Goal: Transaction & Acquisition: Purchase product/service

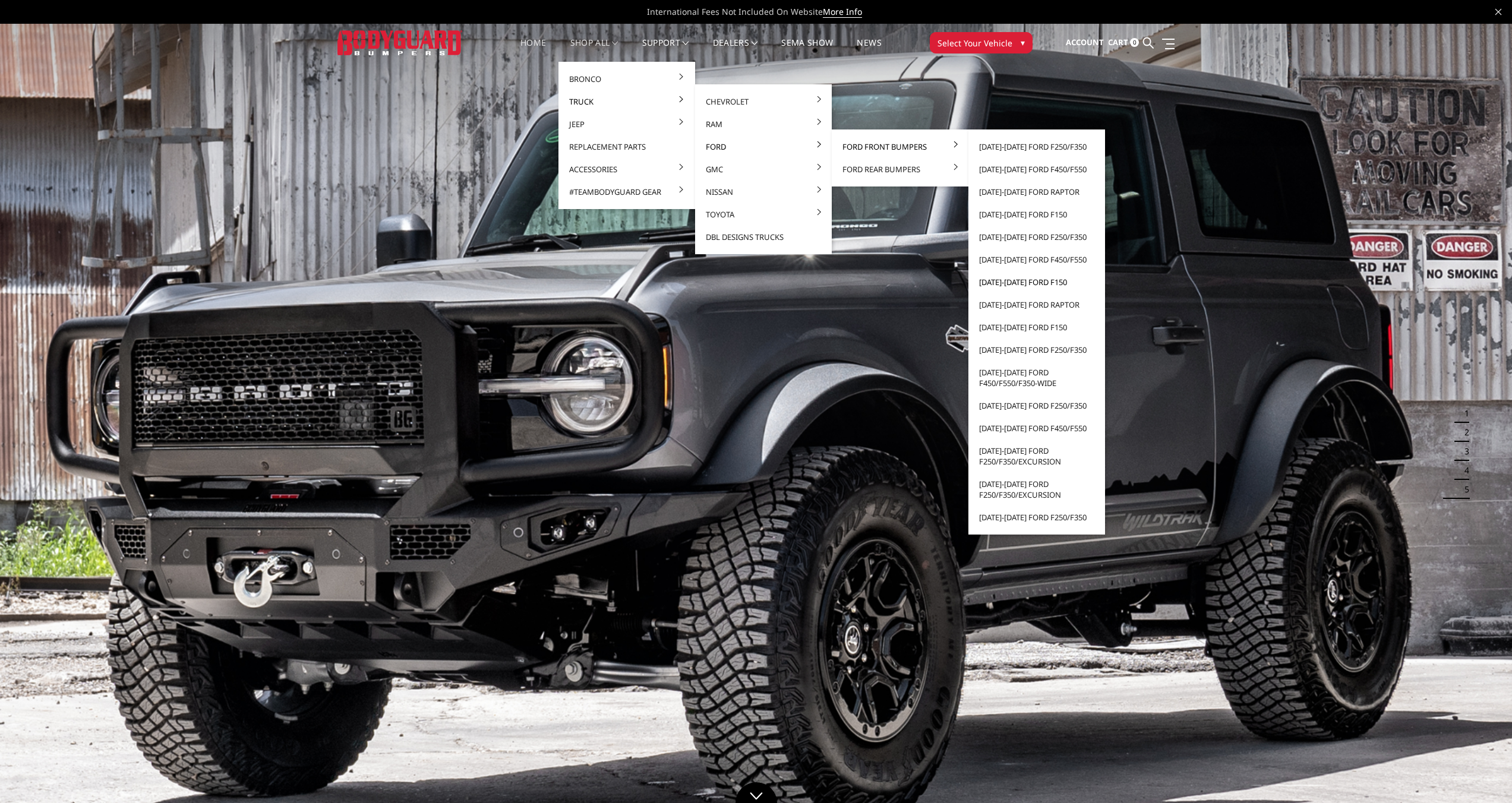
click at [1009, 282] on link "[DATE]-[DATE] Ford F150" at bounding box center [1036, 282] width 127 height 22
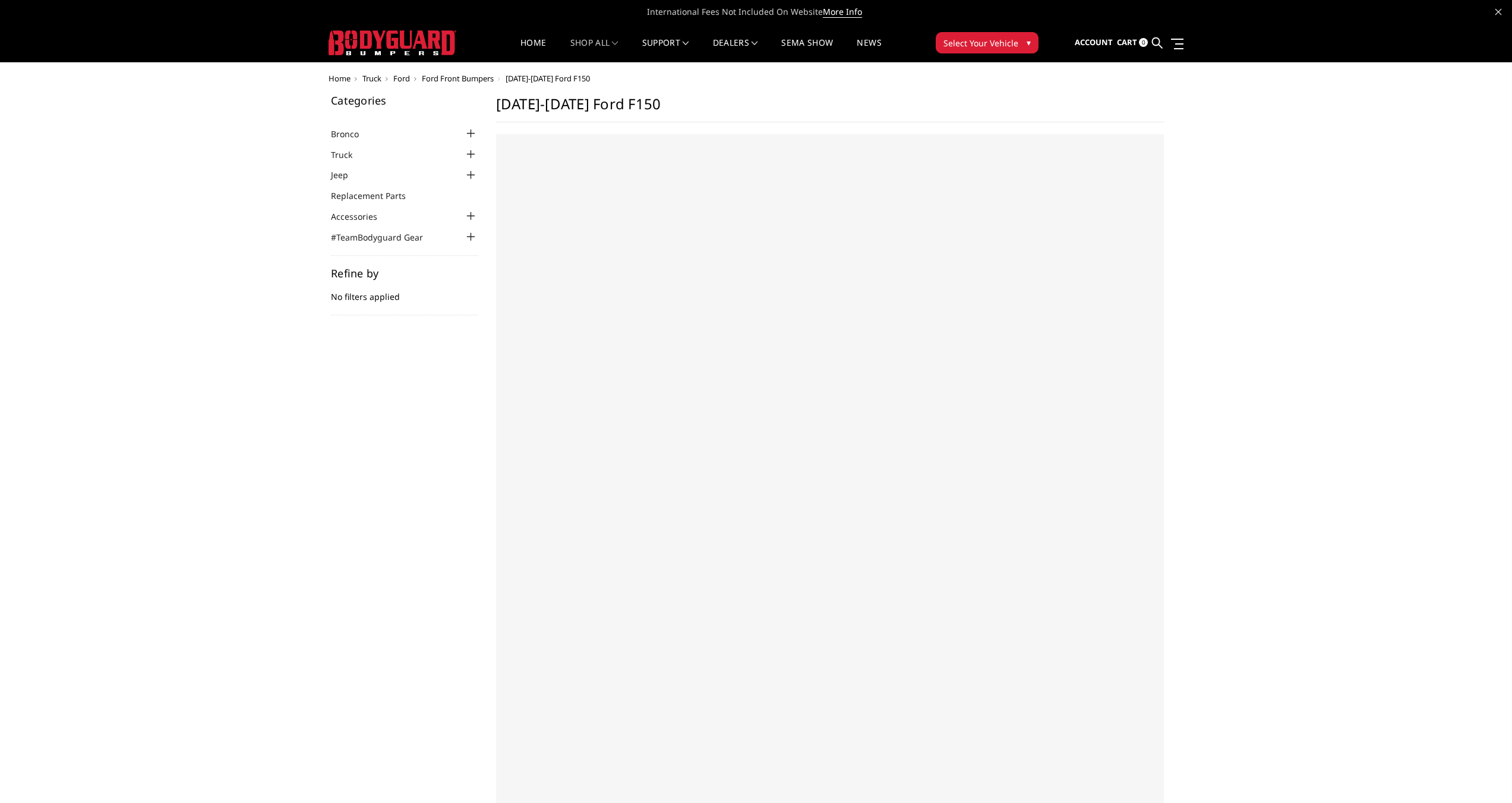
select select "US"
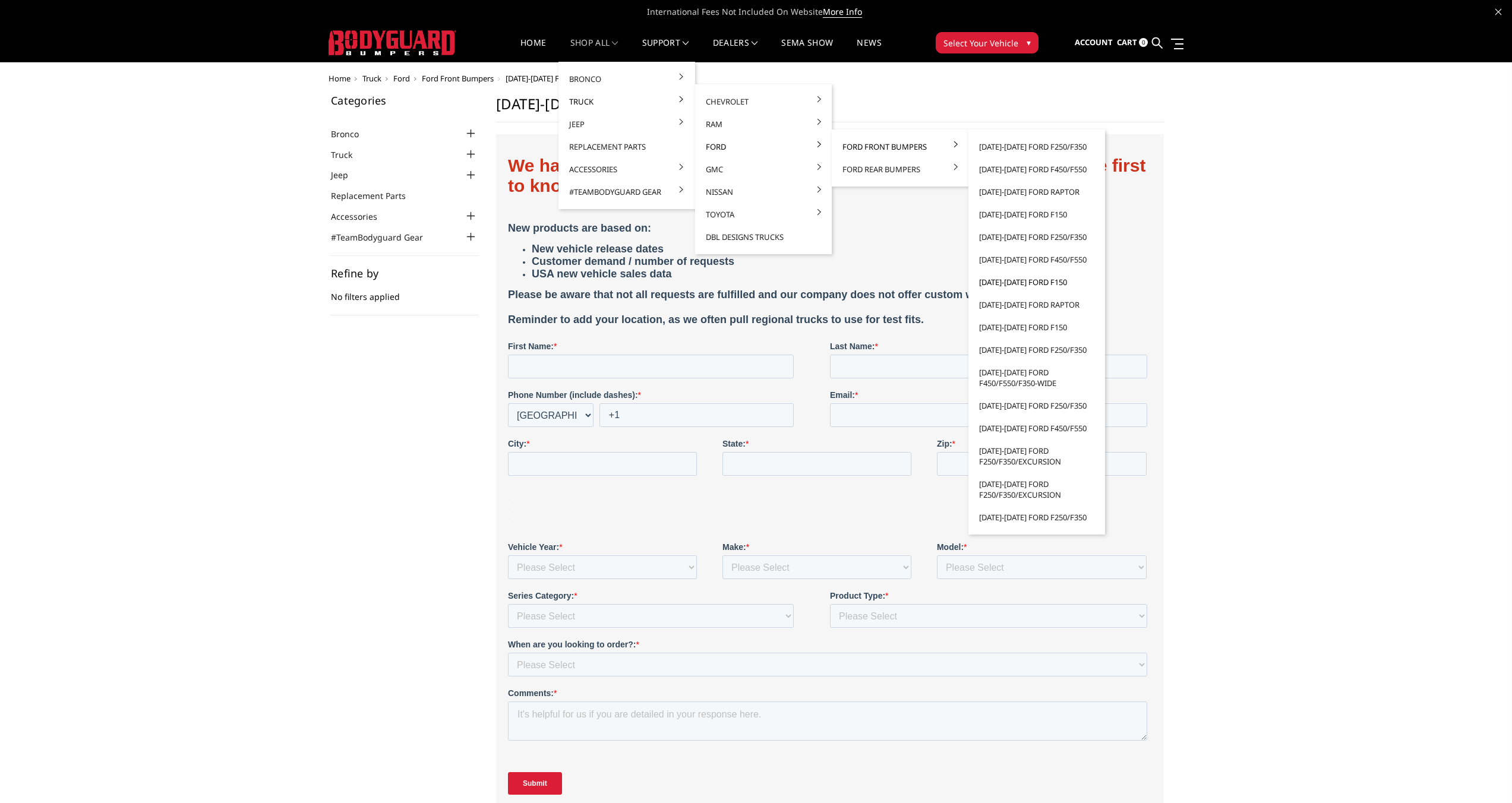
click at [1009, 282] on link "[DATE]-[DATE] Ford F150" at bounding box center [1036, 282] width 127 height 22
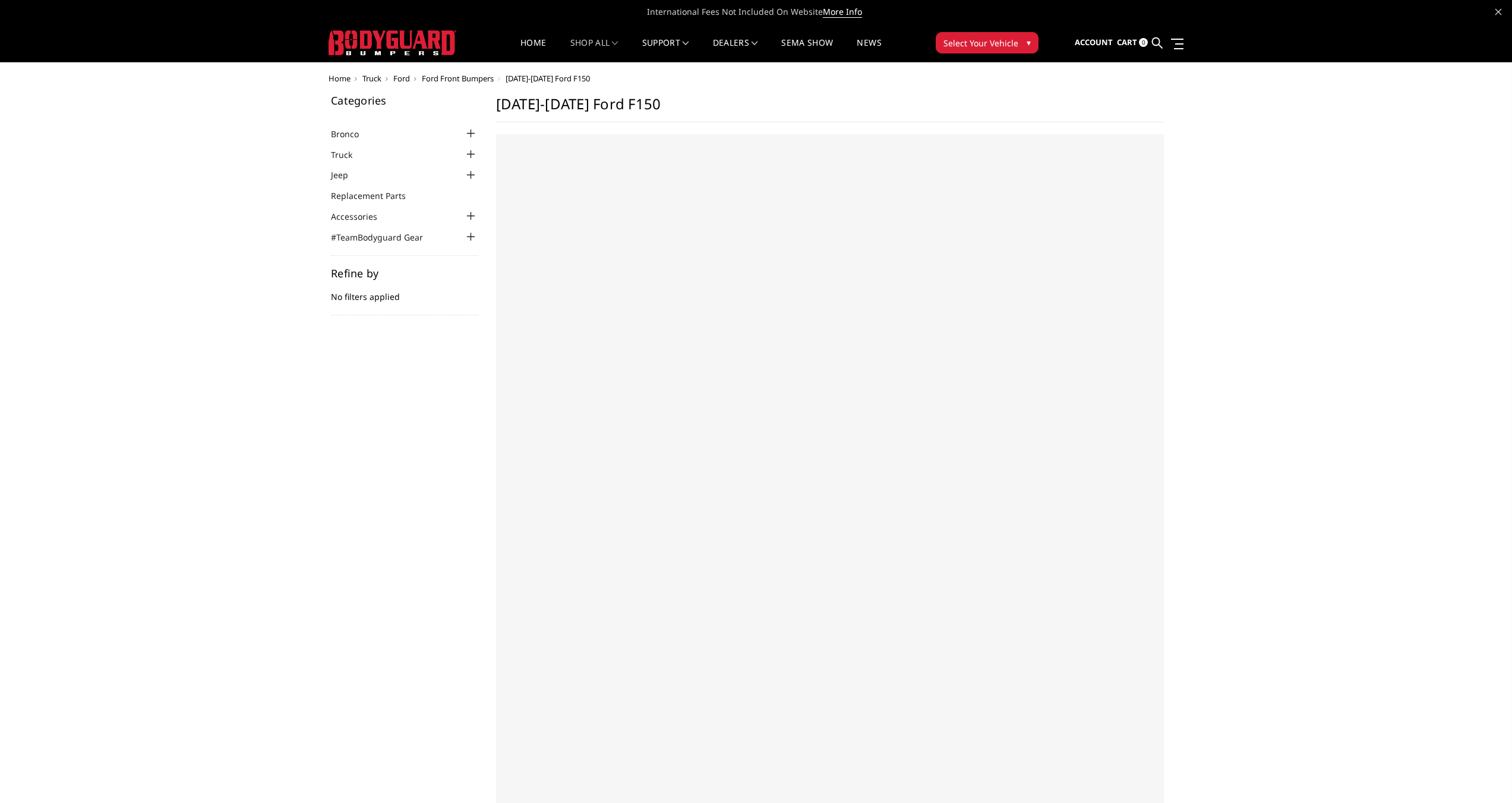
select select "US"
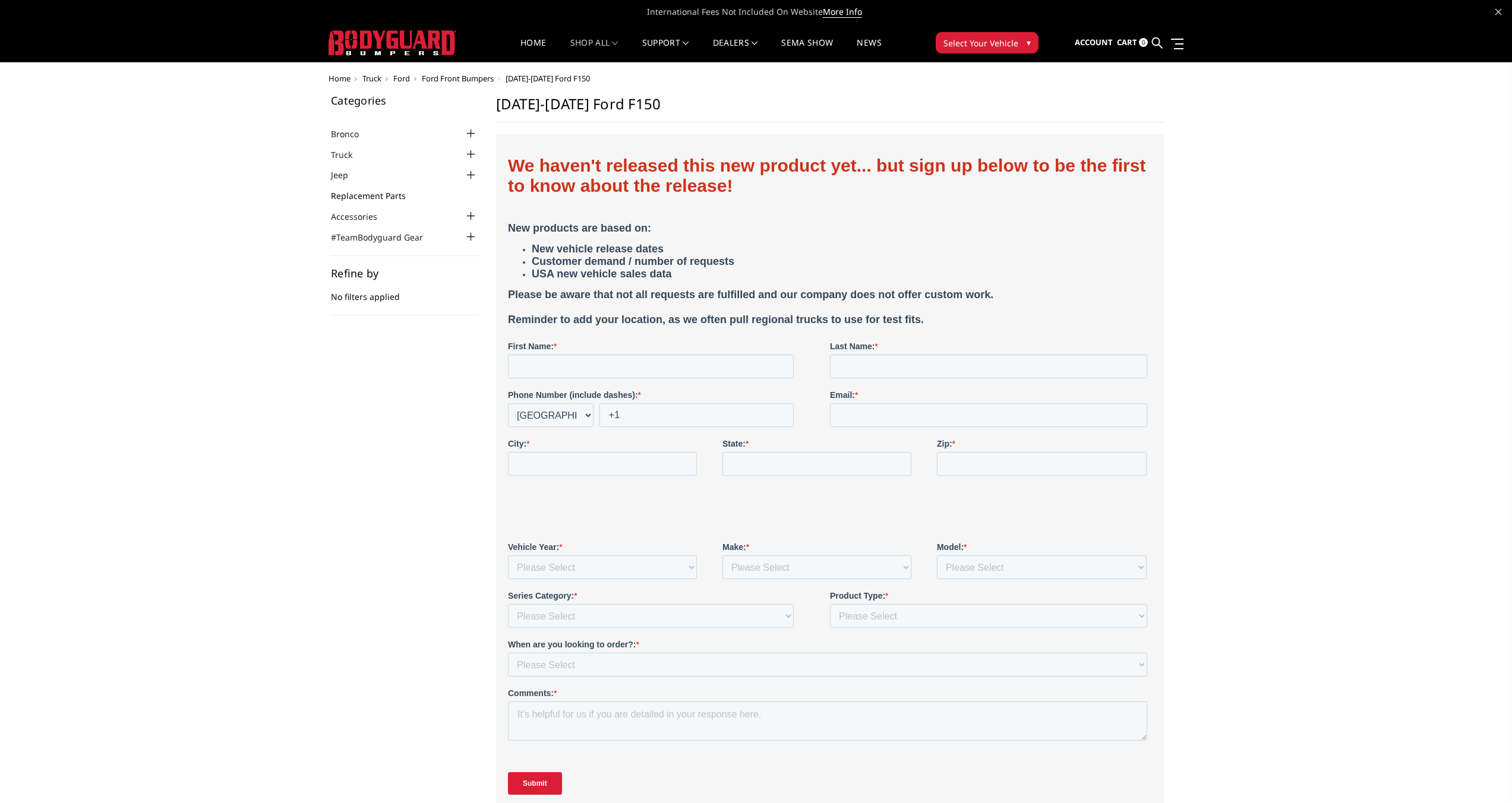
click at [378, 199] on link "Replacement Parts" at bounding box center [376, 195] width 90 height 12
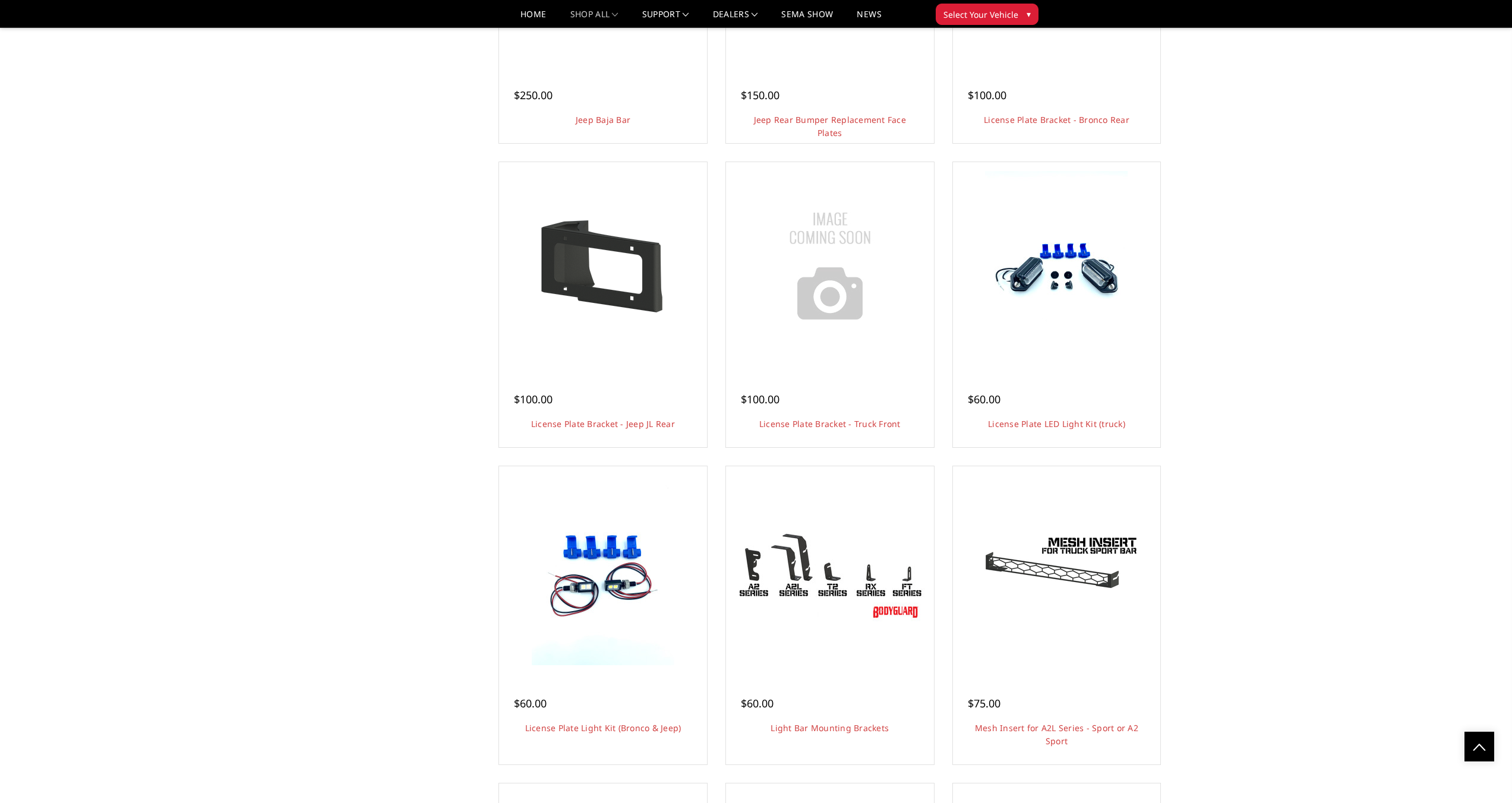
scroll to position [1840, 0]
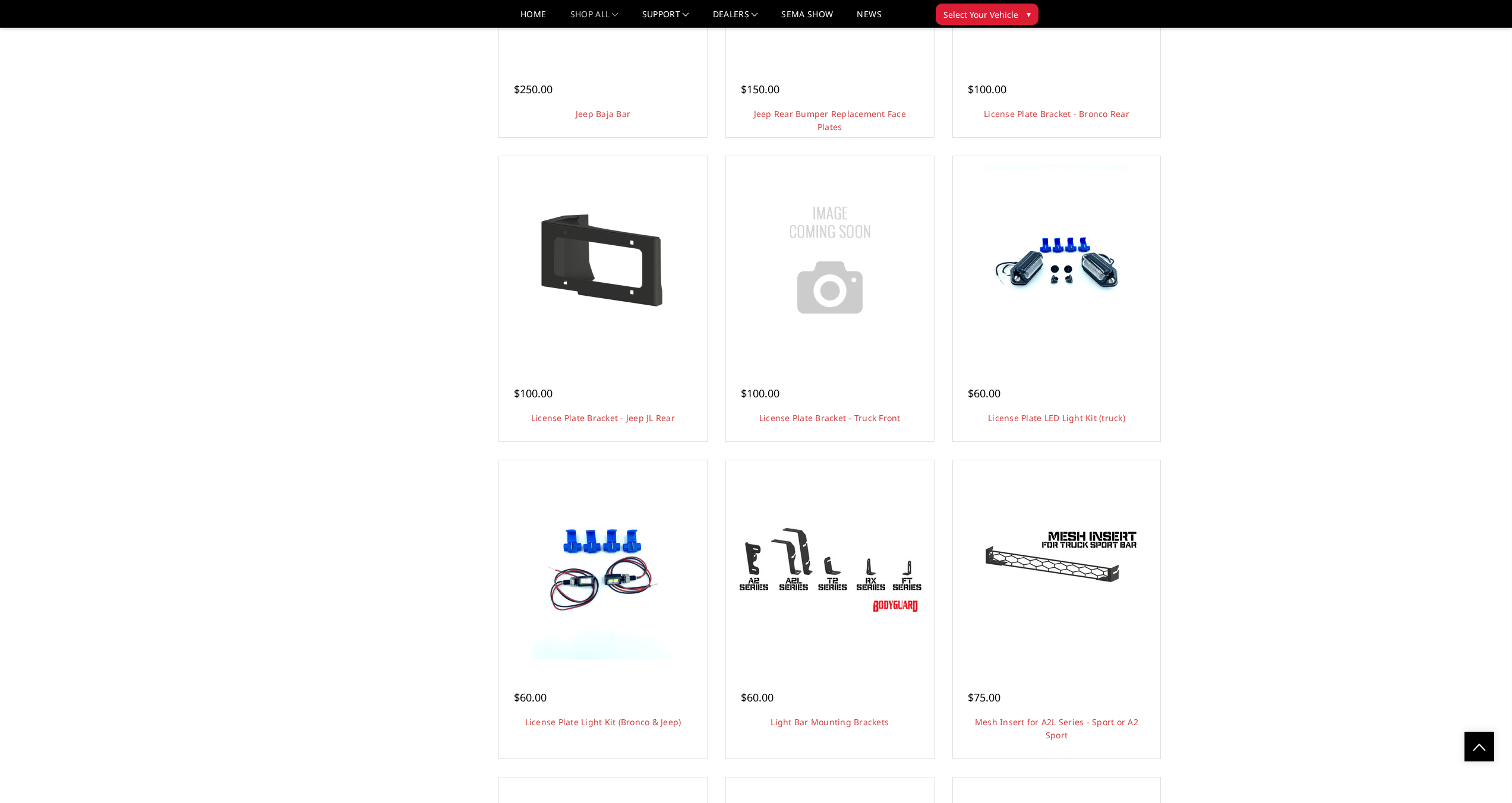
drag, startPoint x: 1516, startPoint y: 216, endPoint x: 1520, endPoint y: 460, distance: 244.0
click at [1511, 460] on html "International Fees Not Included On Website More Info Home shop all Bronco 2021-…" at bounding box center [756, 221] width 1512 height 4123
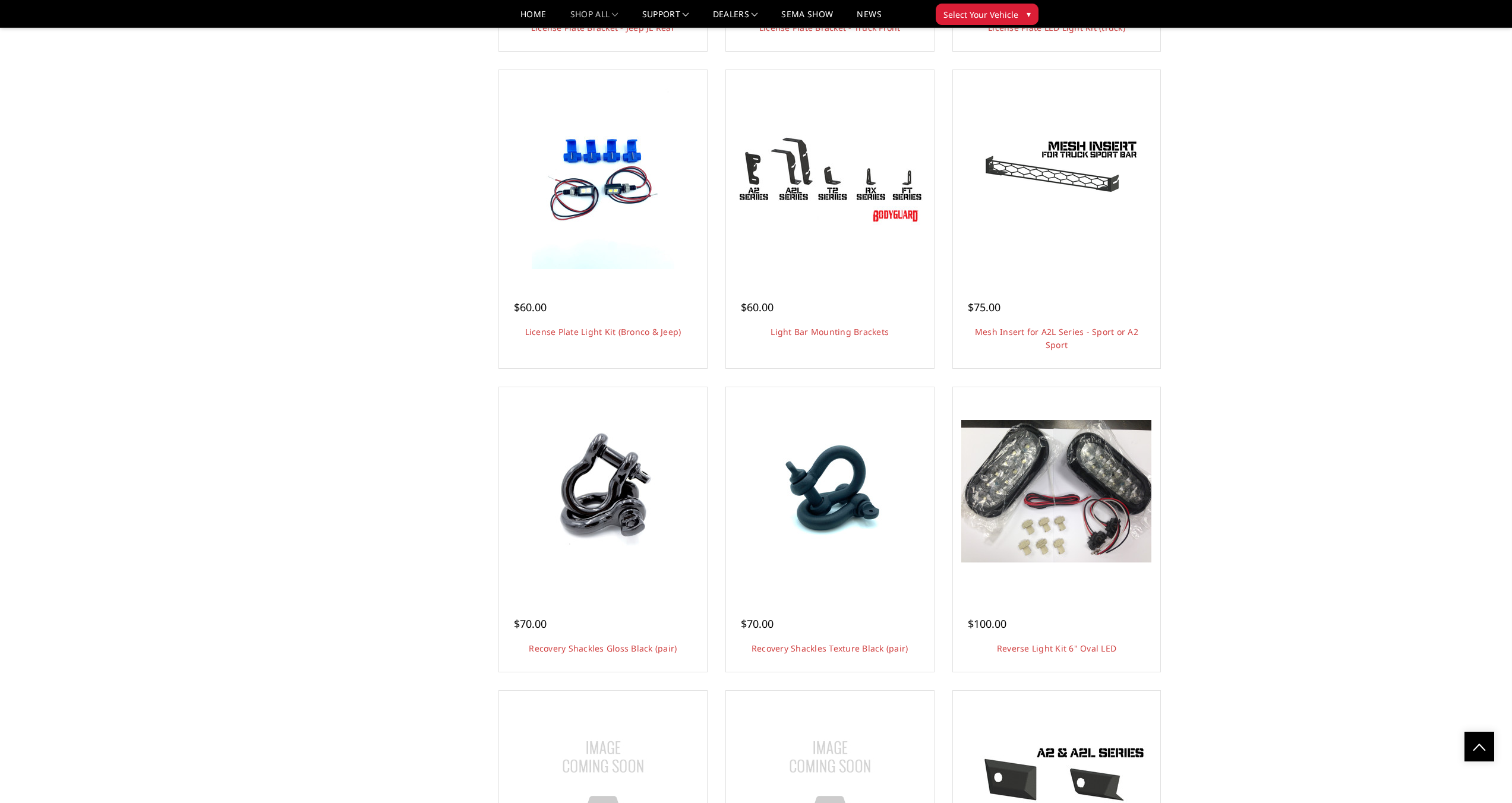
drag, startPoint x: 1520, startPoint y: 460, endPoint x: 1520, endPoint y: 539, distance: 79.0
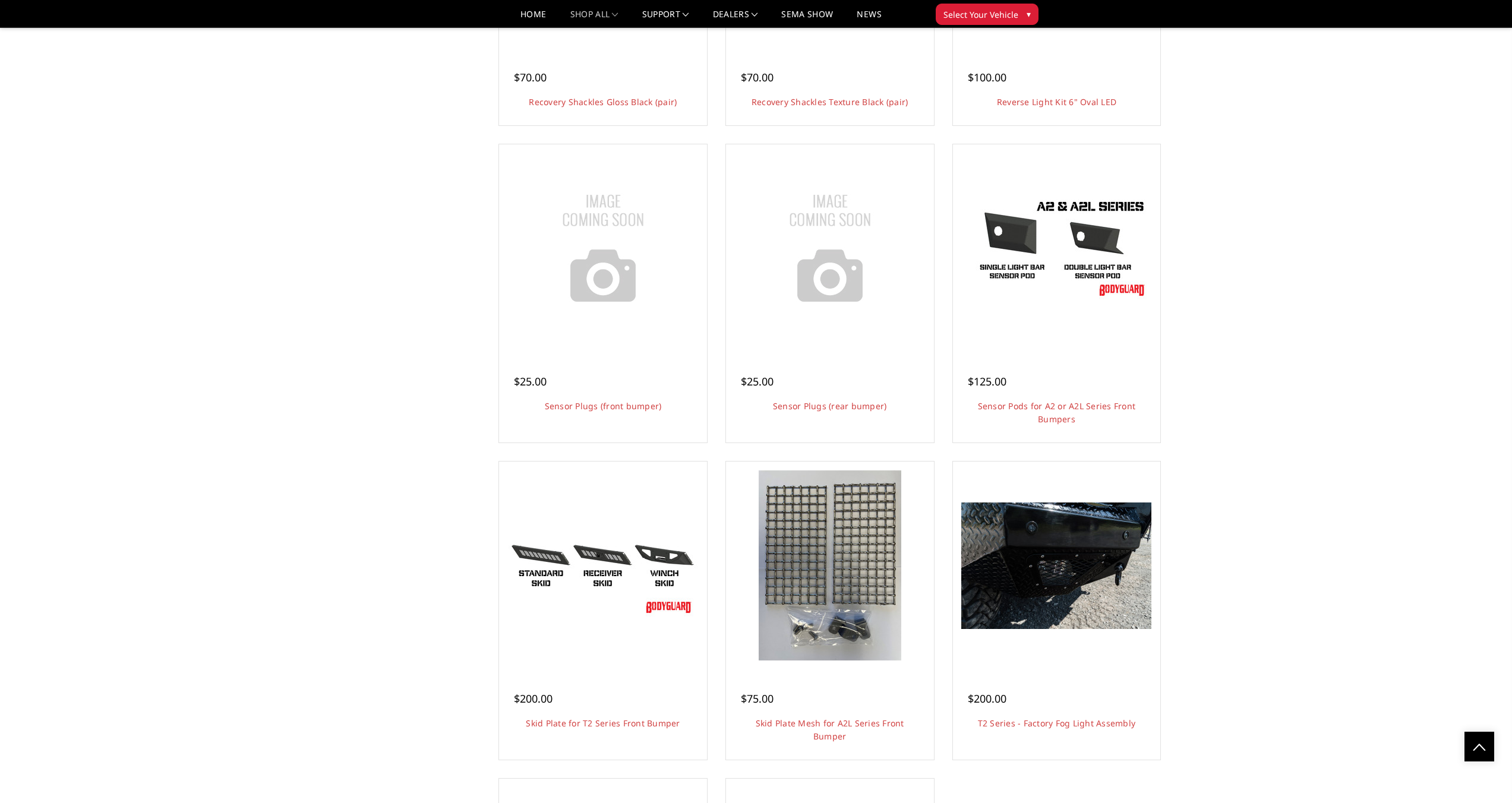
drag, startPoint x: 1520, startPoint y: 539, endPoint x: 1519, endPoint y: 645, distance: 106.0
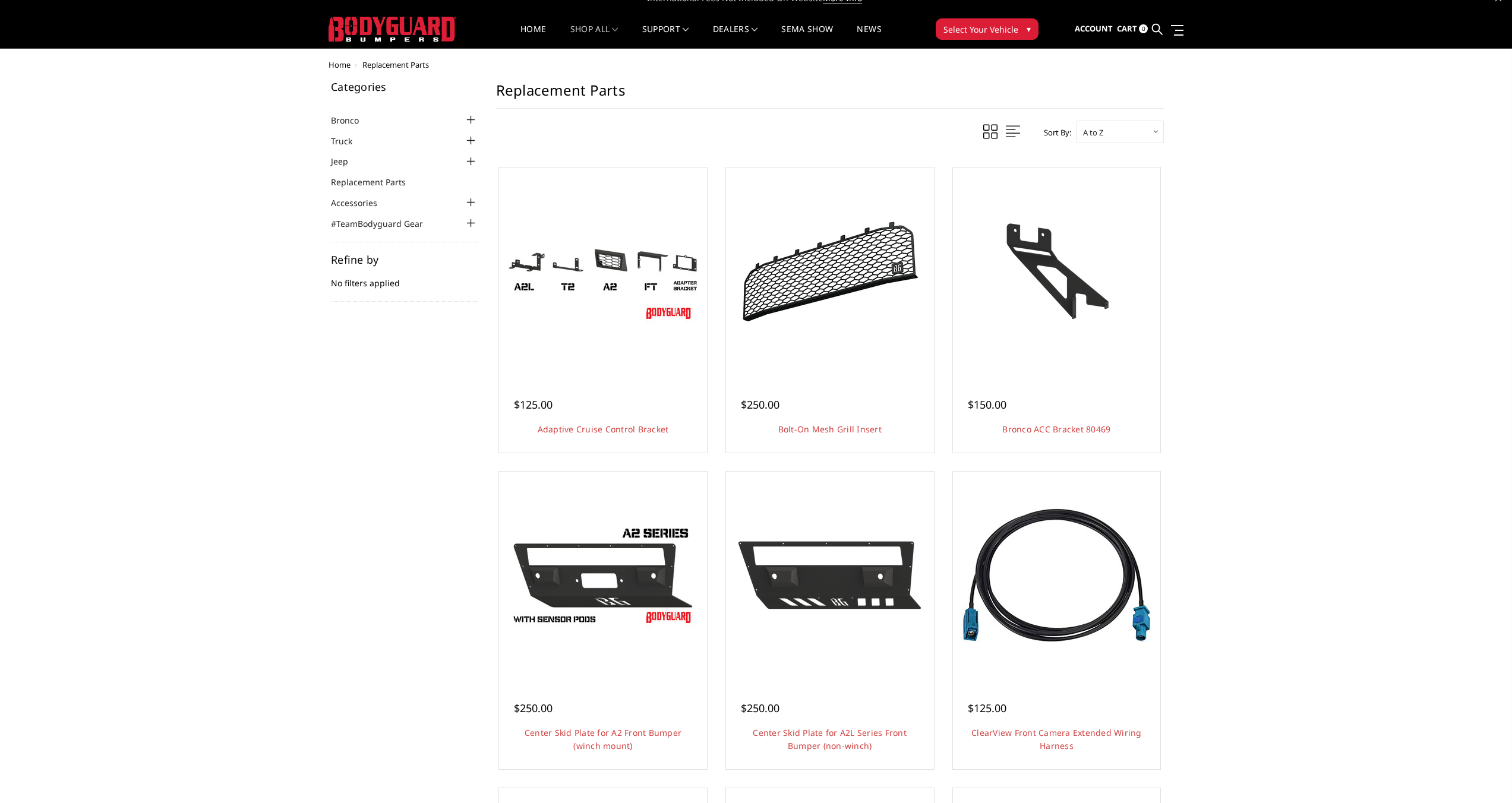
scroll to position [4, 0]
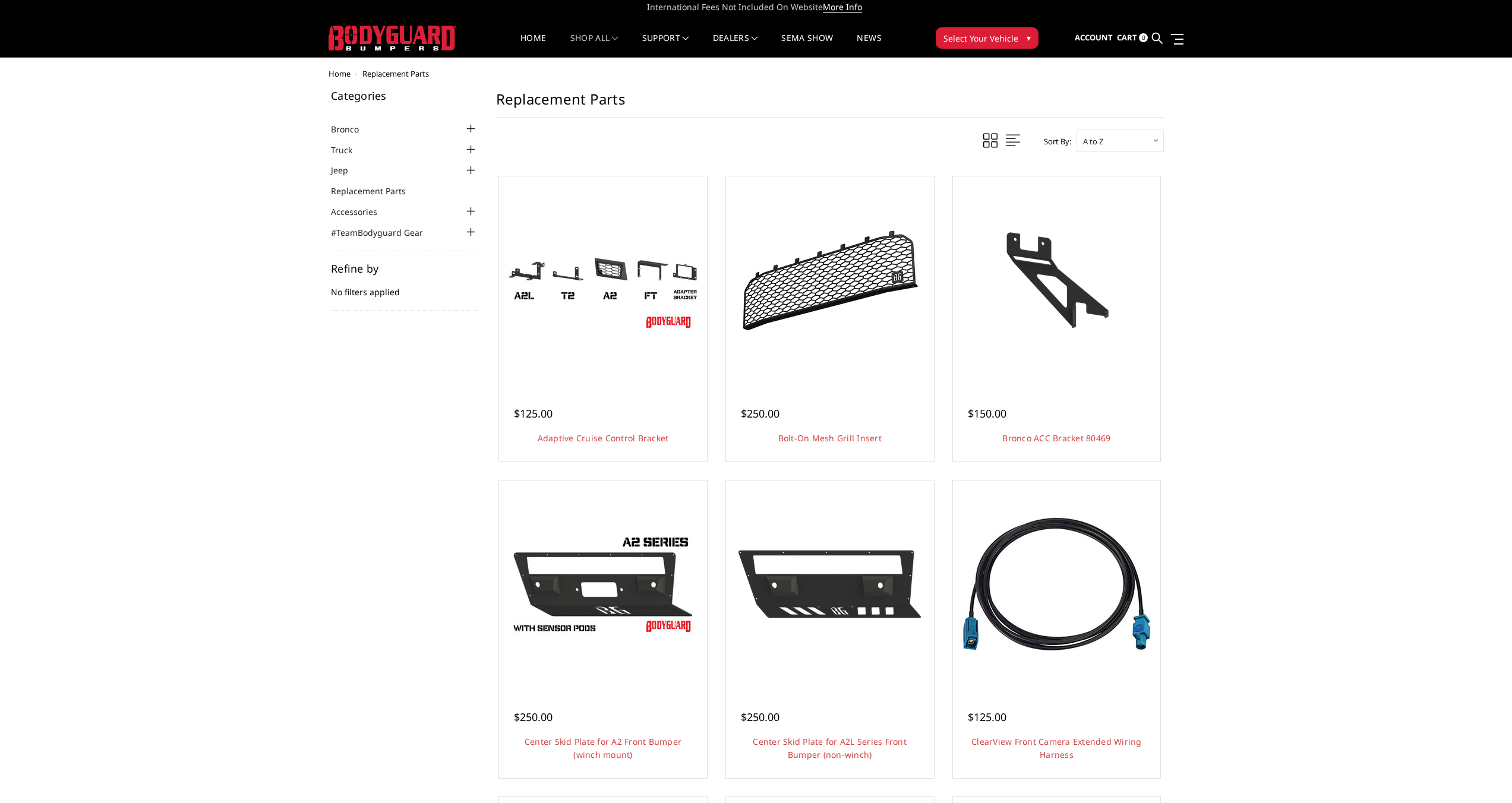
click at [1499, 10] on link at bounding box center [1497, 6] width 6 height 12
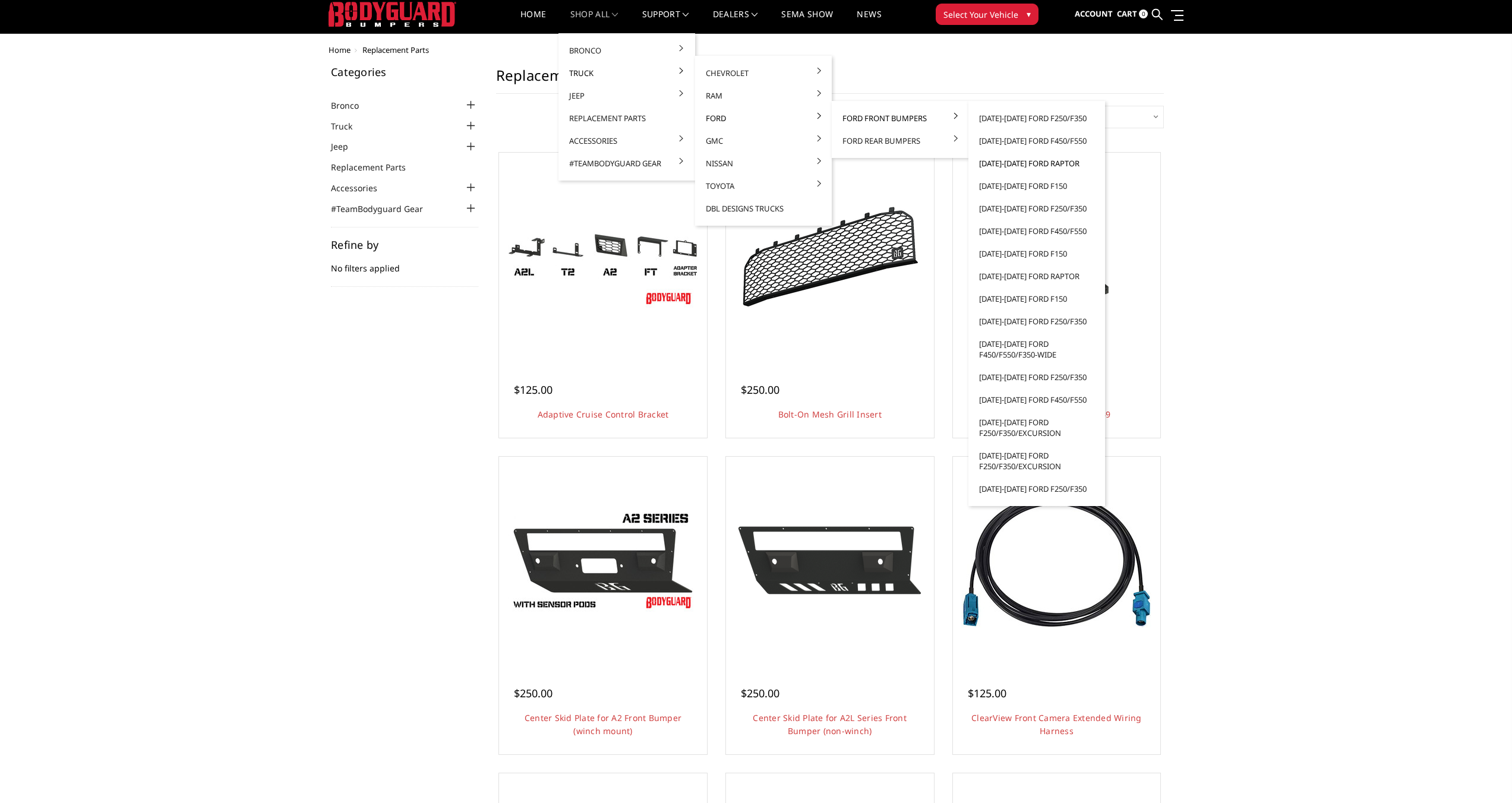
click at [994, 164] on link "[DATE]-[DATE] Ford Raptor" at bounding box center [1036, 163] width 127 height 22
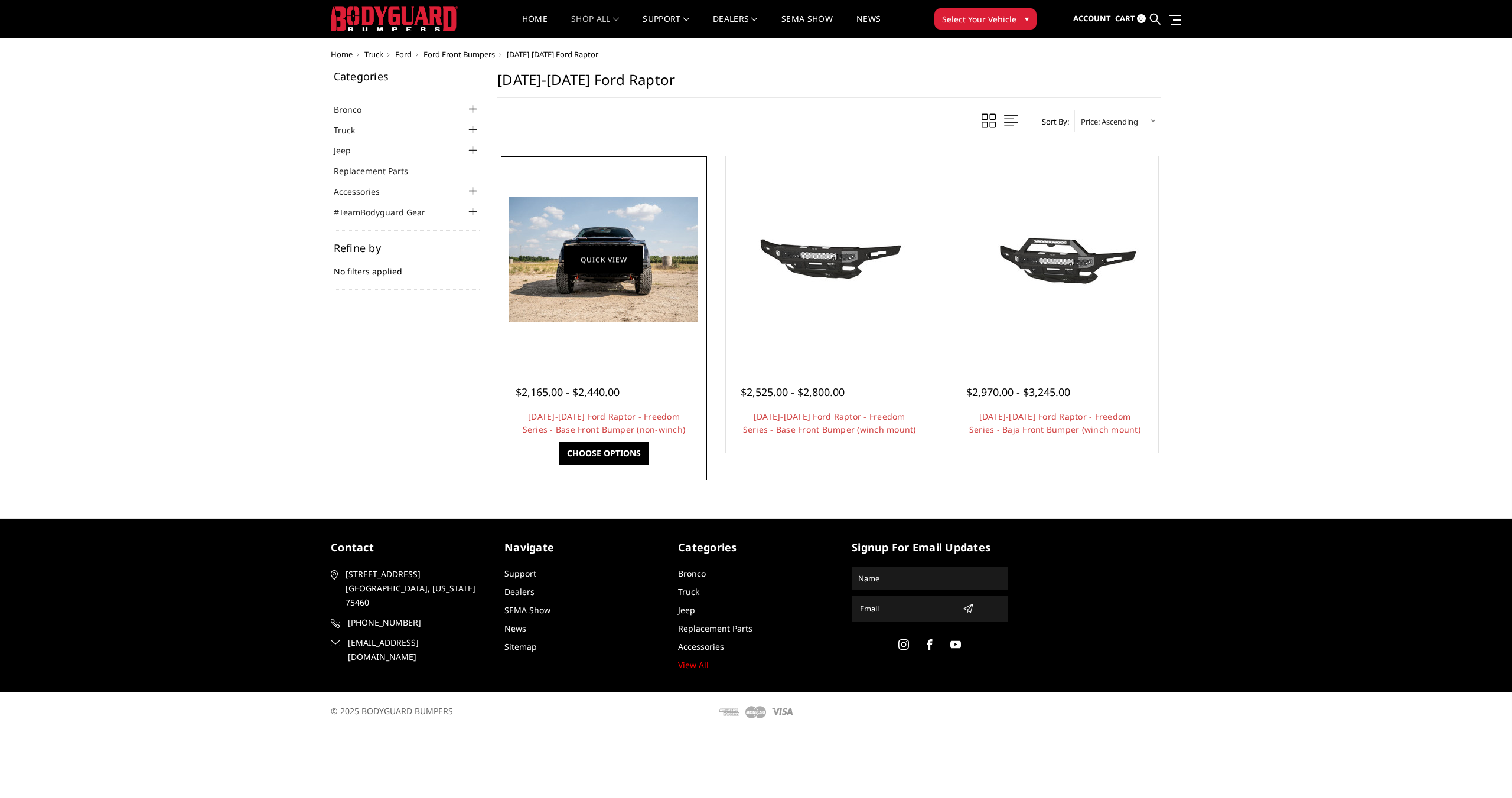
click at [623, 254] on link "Quick view" at bounding box center [604, 259] width 79 height 27
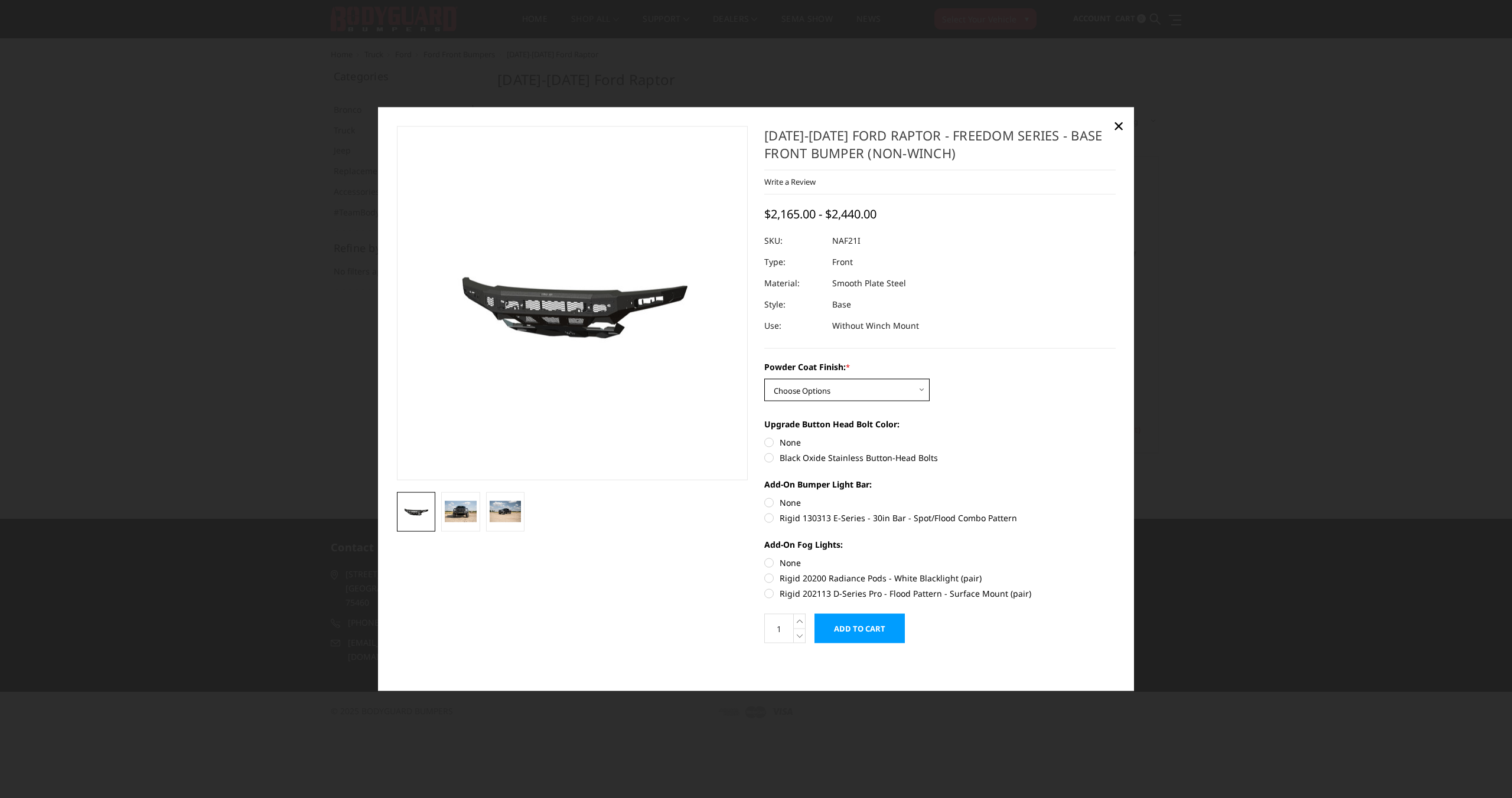
click at [923, 390] on select "Choose Options Bare Metal Texture Black Powder Coat" at bounding box center [847, 390] width 165 height 22
select select "2768"
click at [765, 379] on select "Choose Options Bare Metal Texture Black Powder Coat" at bounding box center [847, 390] width 165 height 22
click at [772, 458] on label "Black Oxide Stainless Button-Head Bolts" at bounding box center [940, 458] width 351 height 12
click at [1116, 437] on input "Black Oxide Stainless Button-Head Bolts" at bounding box center [1116, 436] width 1 height 1
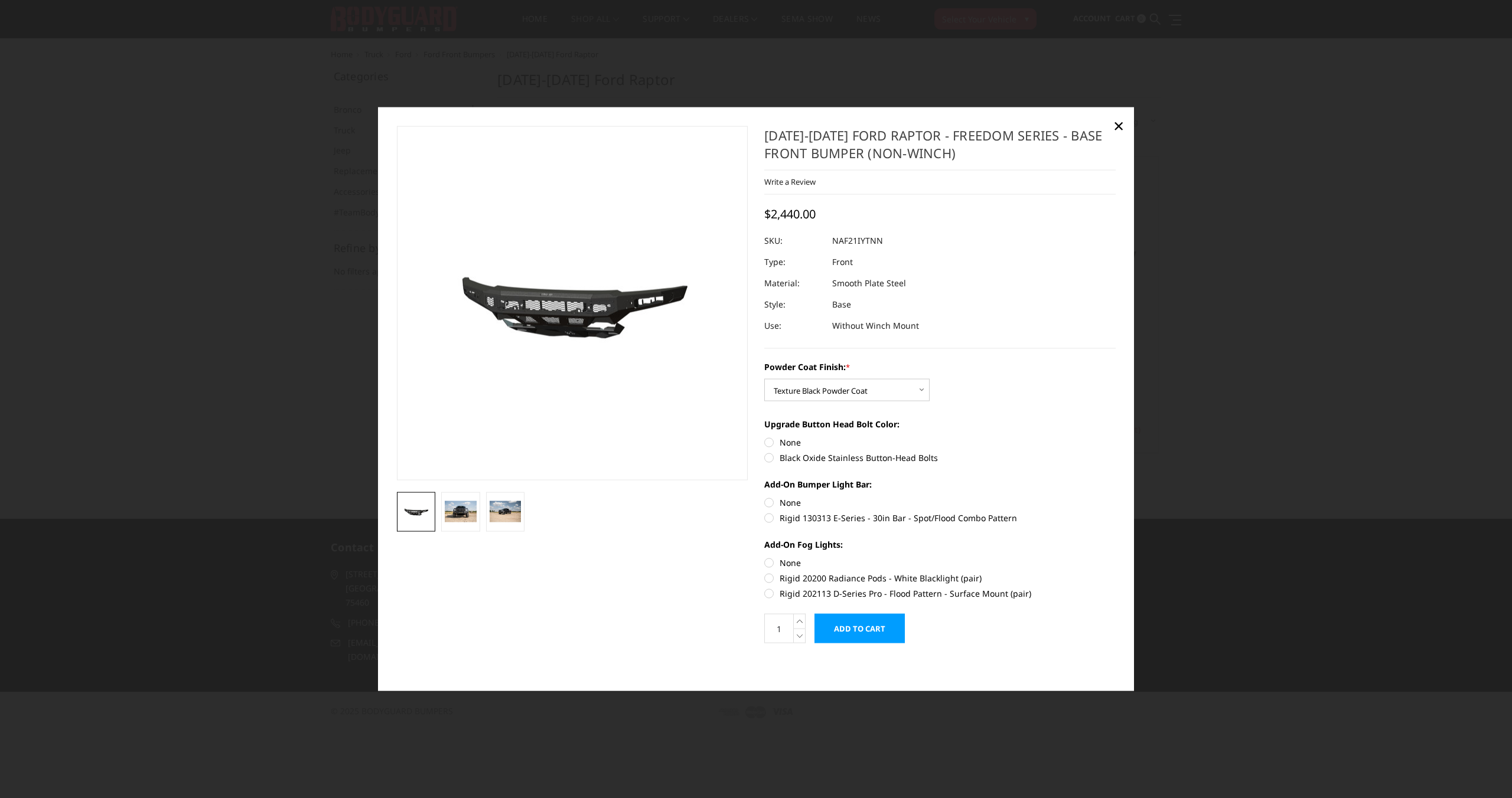
radio input "true"
click at [772, 446] on label "None" at bounding box center [940, 442] width 351 height 12
click at [765, 437] on input "None" at bounding box center [765, 436] width 1 height 1
radio input "true"
click at [769, 520] on label "Rigid 130313 E-Series - 30in Bar - Spot/Flood Combo Pattern" at bounding box center [940, 518] width 351 height 12
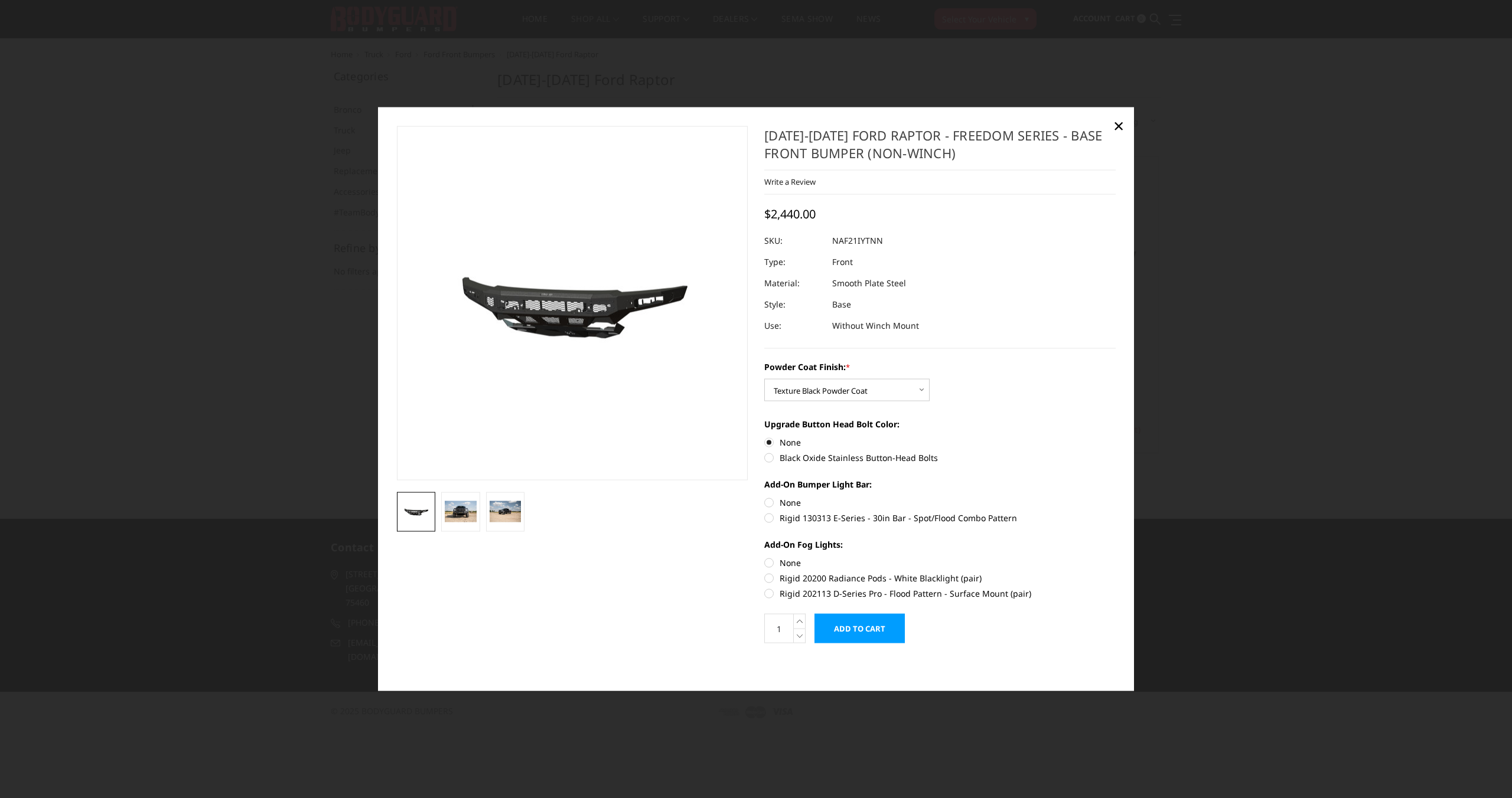
click at [1116, 497] on input "Rigid 130313 E-Series - 30in Bar - Spot/Flood Combo Pattern" at bounding box center [1116, 496] width 1 height 1
radio input "true"
click at [775, 578] on label "Rigid 20200 Radiance Pods - White Blacklight (pair)" at bounding box center [940, 578] width 351 height 12
click at [1116, 557] on input "Rigid 20200 Radiance Pods - White Blacklight (pair)" at bounding box center [1116, 557] width 1 height 1
radio input "true"
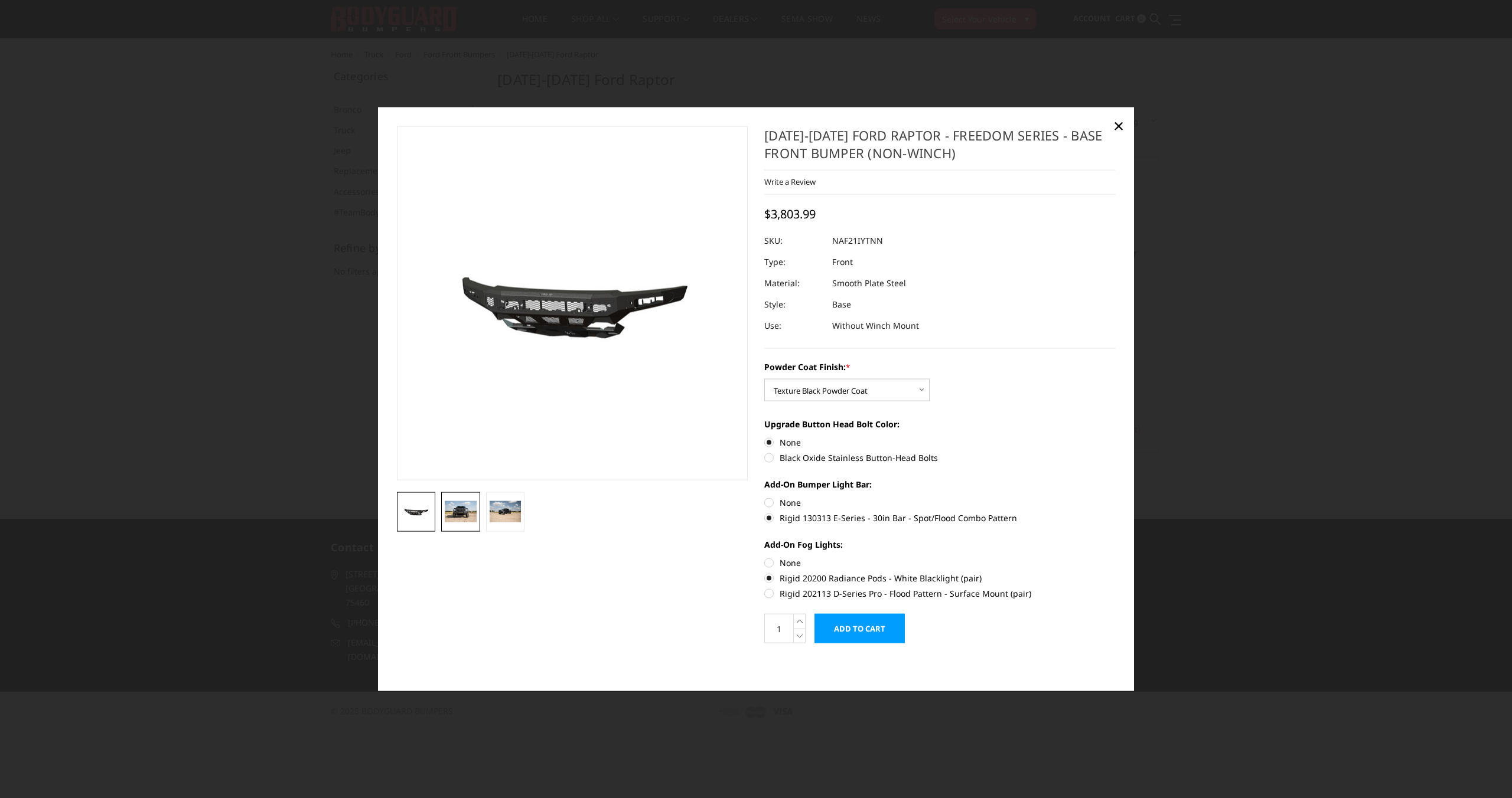
click at [466, 511] on img at bounding box center [460, 512] width 32 height 21
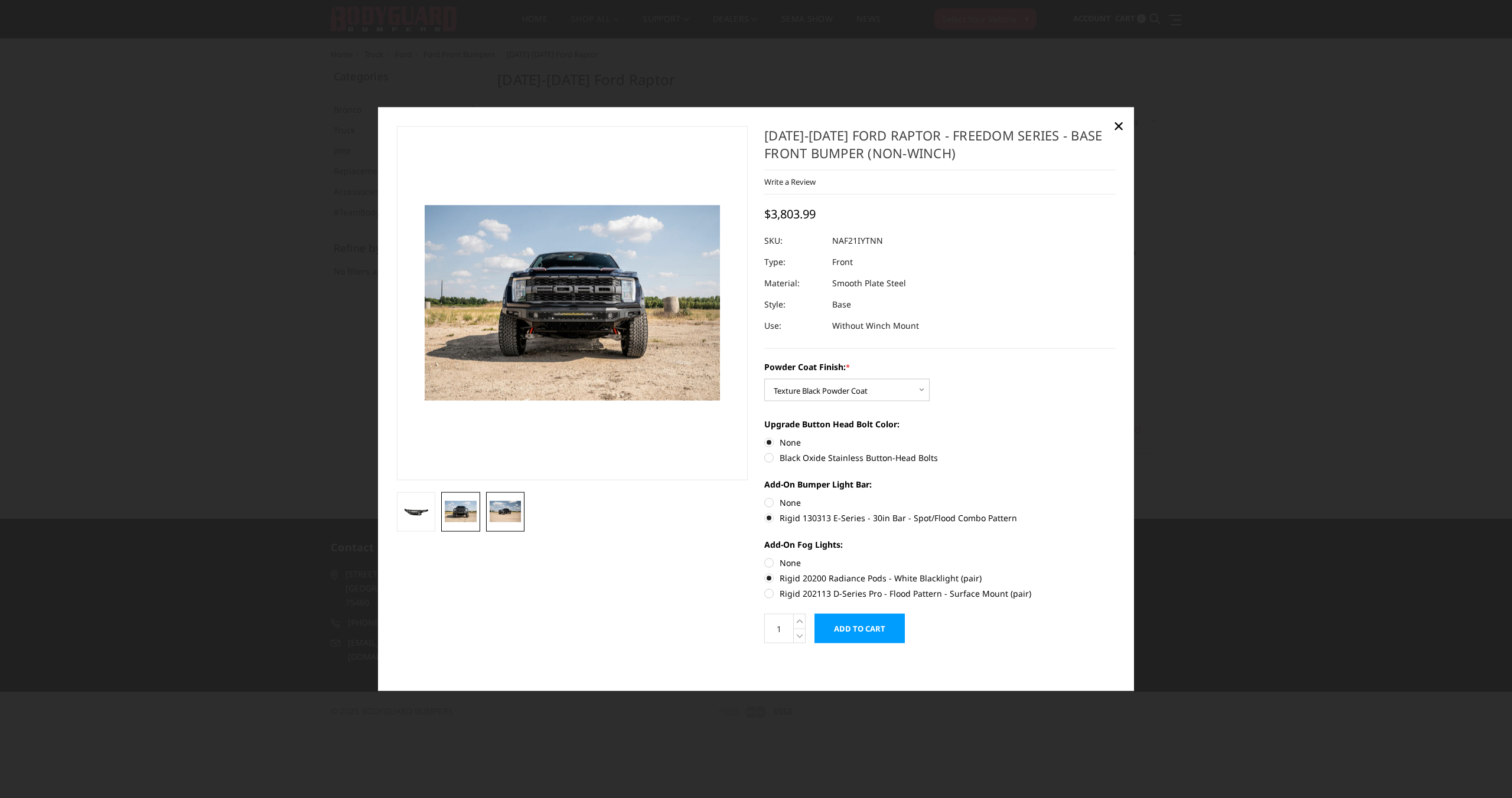
click at [502, 515] on img at bounding box center [505, 512] width 32 height 21
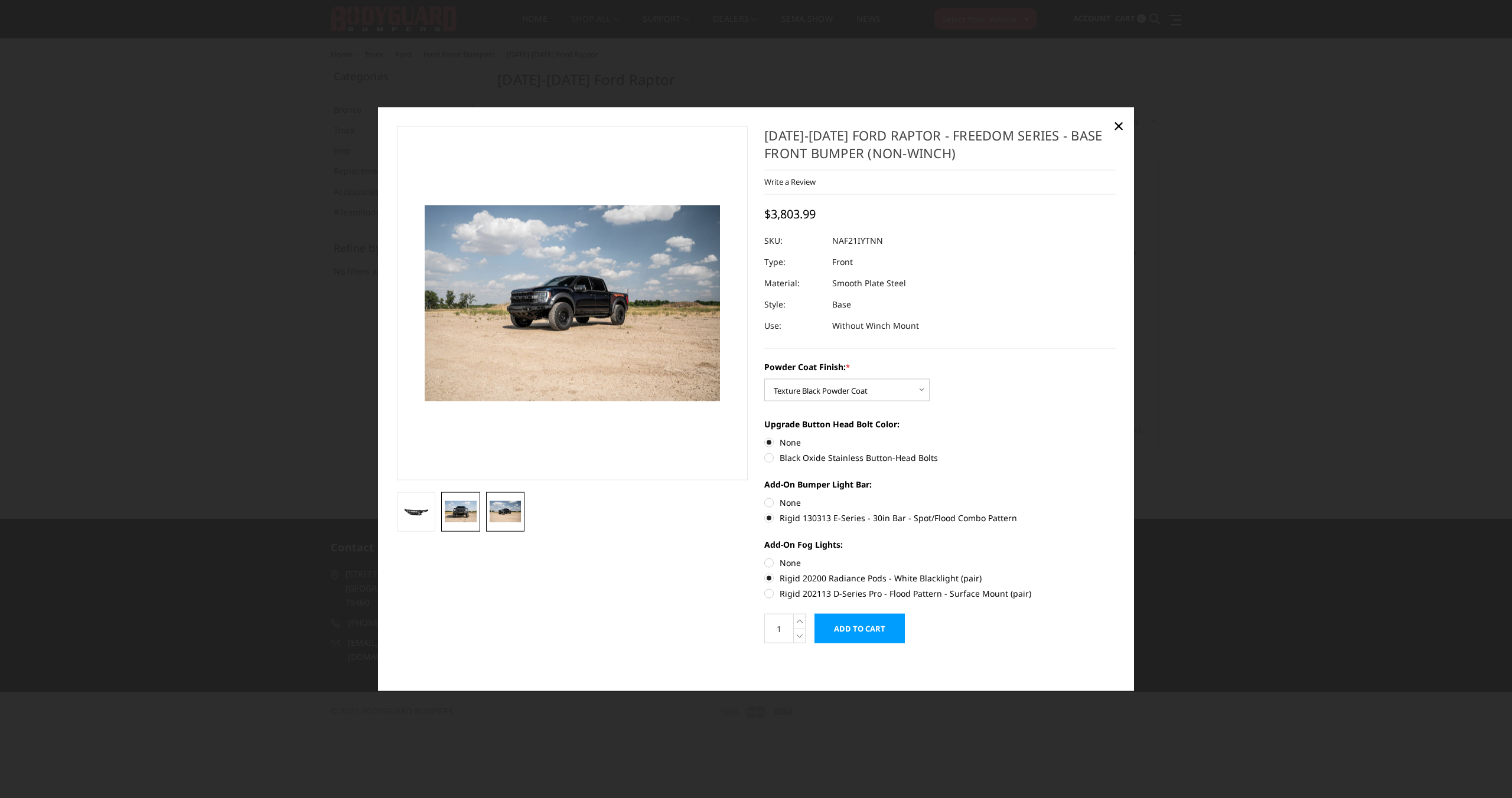
click at [473, 513] on img at bounding box center [460, 512] width 32 height 21
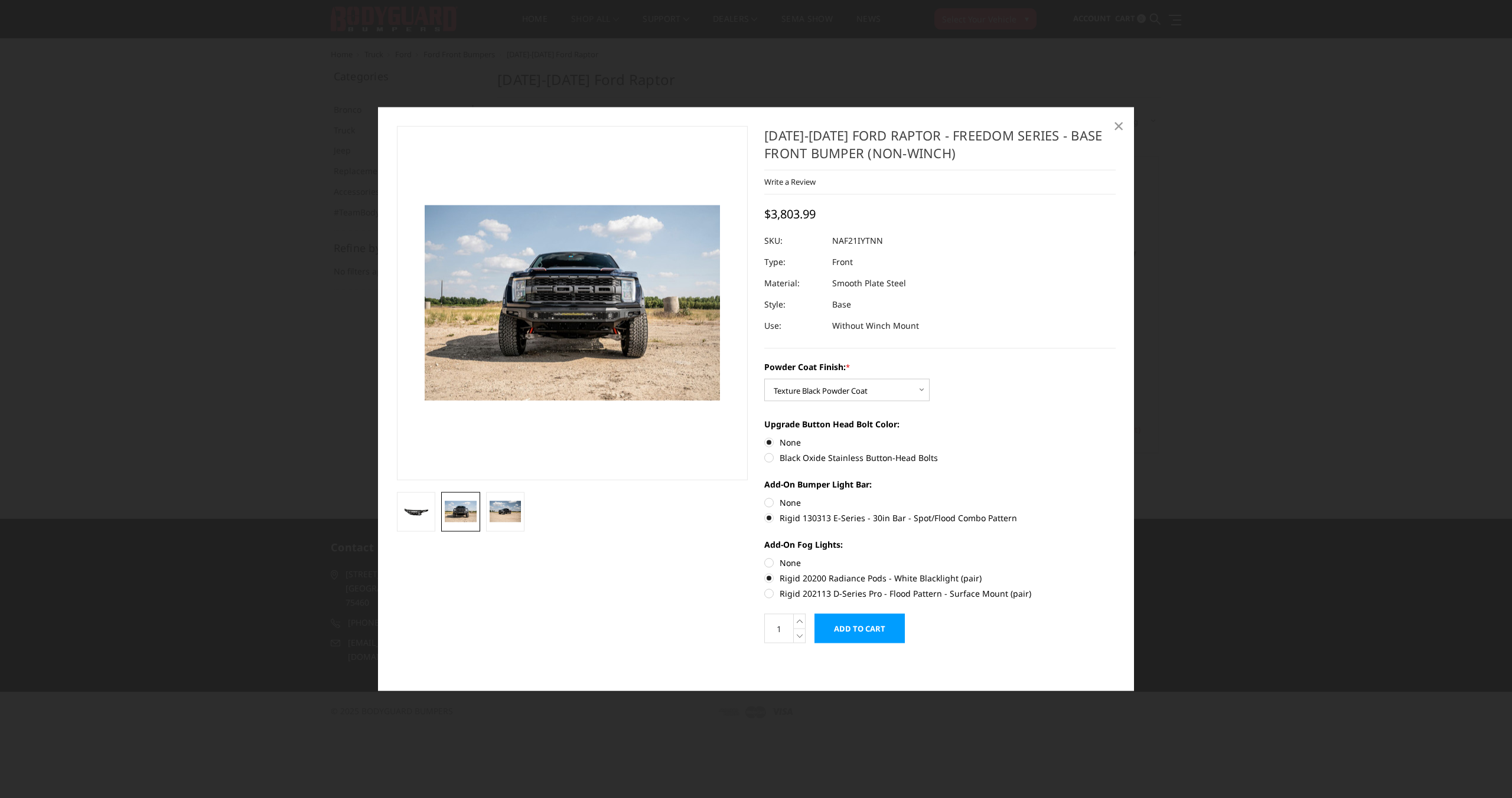
click at [1119, 125] on span "×" at bounding box center [1119, 125] width 10 height 26
